Goal: Task Accomplishment & Management: Use online tool/utility

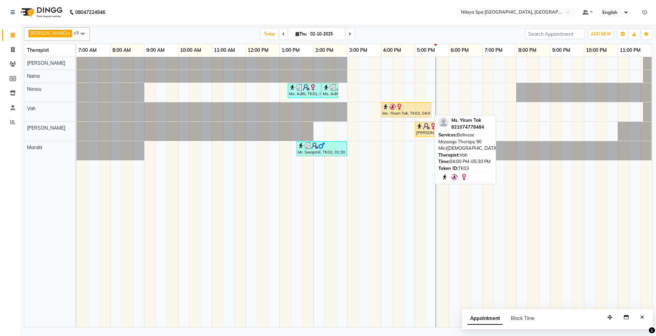
click at [406, 110] on div at bounding box center [405, 106] width 47 height 7
select select "1"
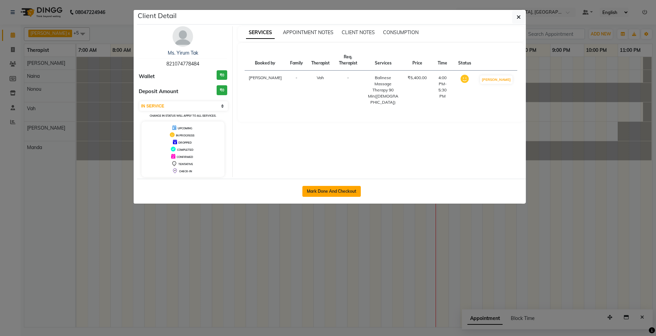
click at [345, 192] on button "Mark Done And Checkout" at bounding box center [331, 191] width 58 height 11
select select "7950"
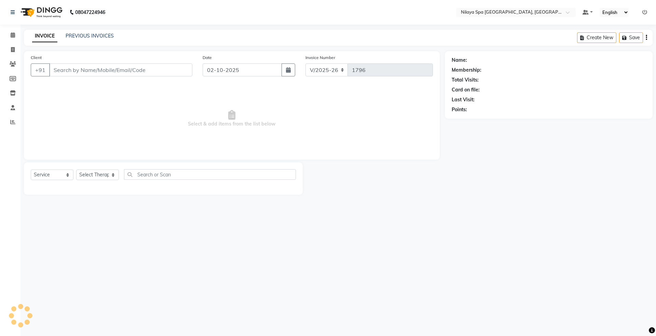
select select "package"
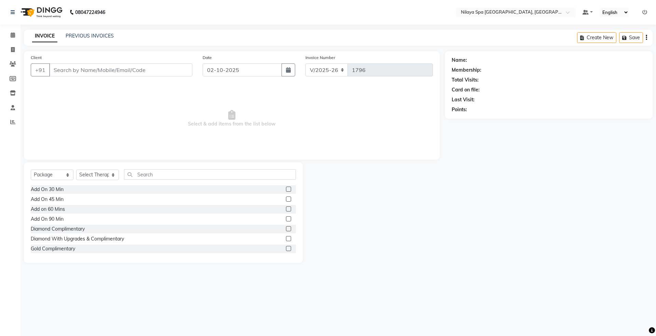
type input "82********84"
select select "71648"
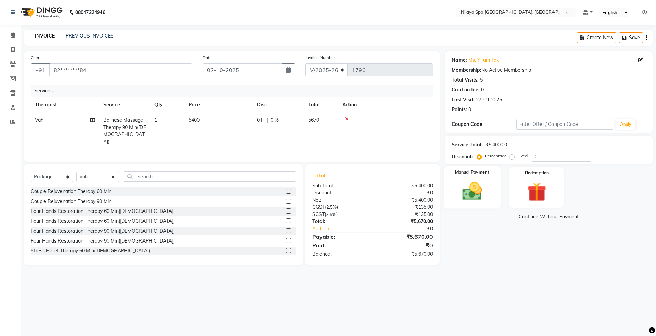
click at [476, 189] on img at bounding box center [472, 191] width 32 height 23
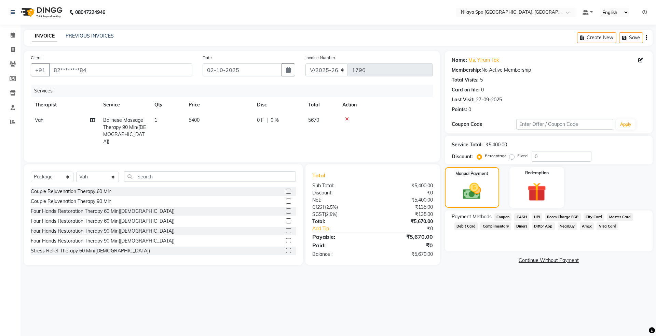
click at [560, 216] on span "Room Charge EGP" at bounding box center [563, 217] width 36 height 8
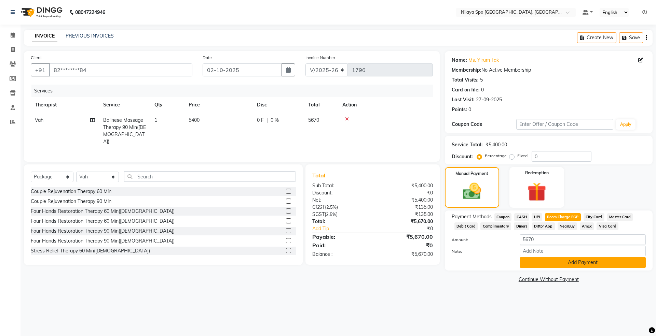
click at [540, 261] on button "Add Payment" at bounding box center [583, 263] width 126 height 11
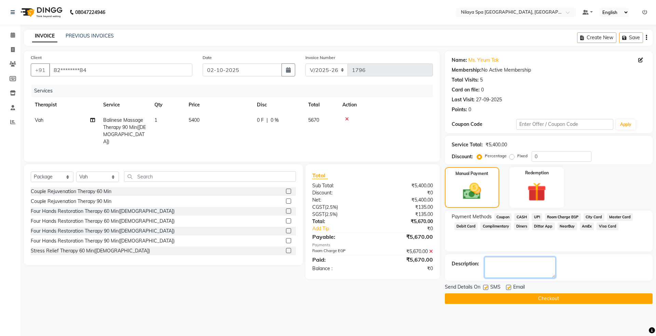
click at [502, 264] on textarea at bounding box center [519, 267] width 71 height 21
click at [530, 304] on button "Checkout" at bounding box center [549, 299] width 208 height 11
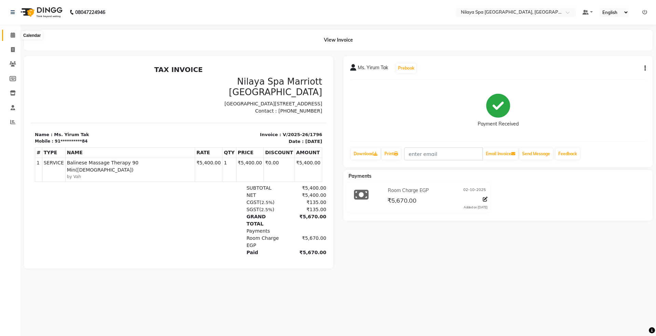
click at [13, 34] on icon at bounding box center [13, 34] width 4 height 5
